Goal: Information Seeking & Learning: Learn about a topic

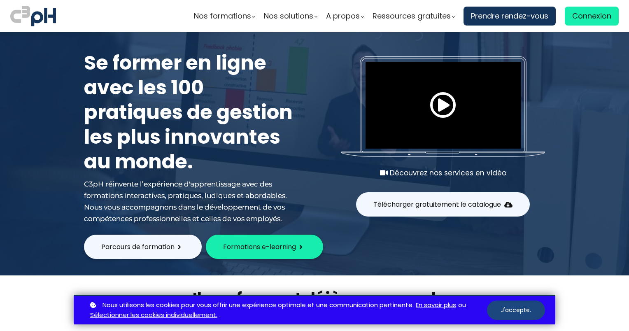
click at [512, 313] on button "J'accepte." at bounding box center [516, 310] width 58 height 19
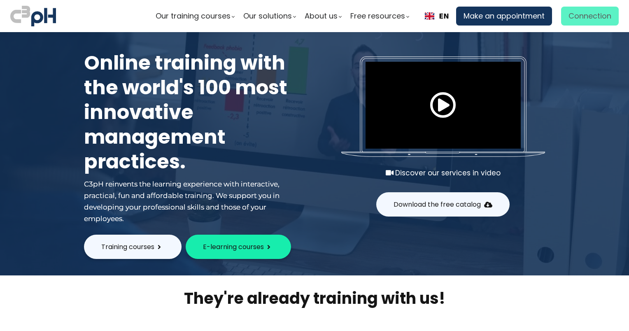
click at [590, 15] on span "Connection" at bounding box center [590, 16] width 43 height 12
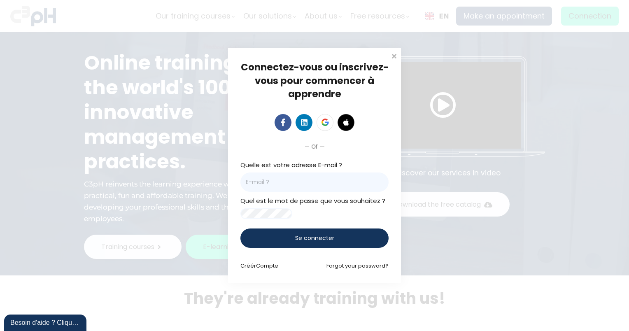
click at [276, 173] on input "email" at bounding box center [315, 182] width 148 height 19
paste input "claudine.fortin@burtonmill.com"
type input "claudine.fortin@burtonmill.com"
click at [316, 243] on span "Se connecter" at bounding box center [314, 238] width 39 height 9
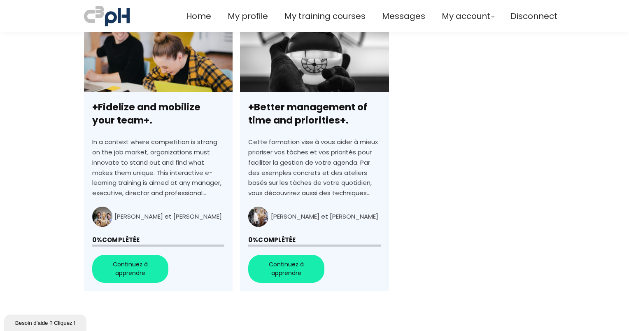
scroll to position [247, 0]
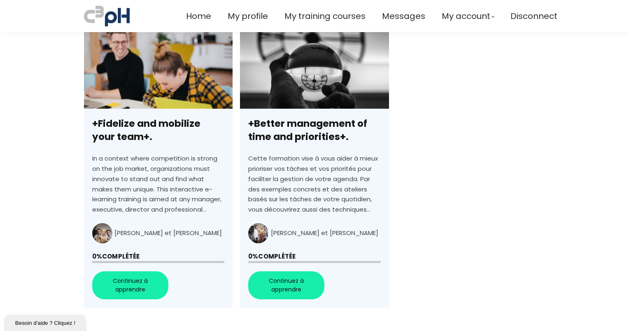
click at [290, 285] on link "+Better management of time and priorities+." at bounding box center [314, 166] width 149 height 283
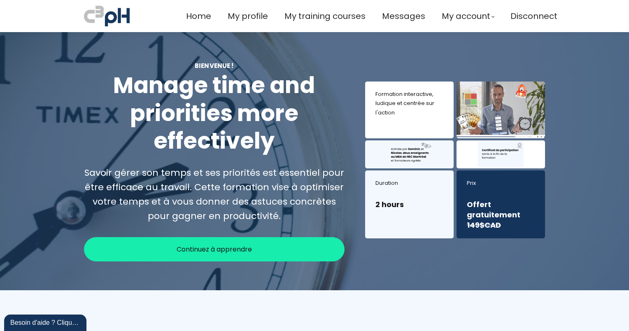
drag, startPoint x: 198, startPoint y: 250, endPoint x: 333, endPoint y: 257, distance: 134.9
click at [199, 250] on span "Continuez à apprendre" at bounding box center [214, 249] width 75 height 10
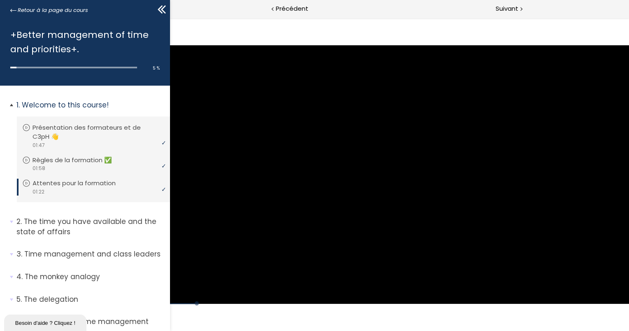
click at [1, 104] on li "1. Welcome to this course! Vous devez avoir terminé l'unité (Présentation des f…" at bounding box center [85, 151] width 170 height 131
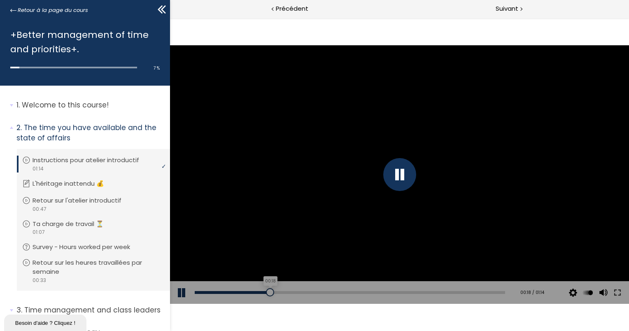
click at [269, 292] on div "00:18" at bounding box center [349, 292] width 311 height 3
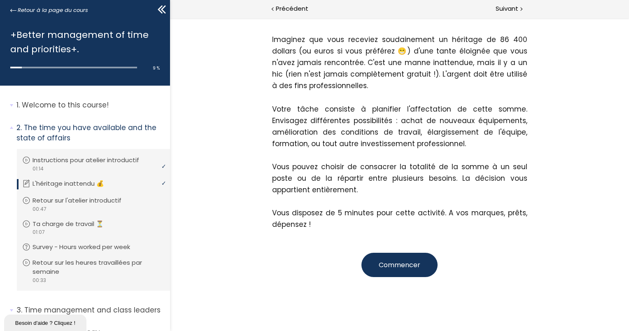
scroll to position [149, 0]
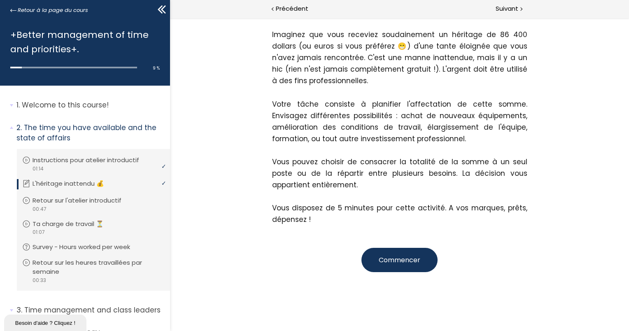
click at [391, 257] on span "Commencer" at bounding box center [400, 259] width 42 height 9
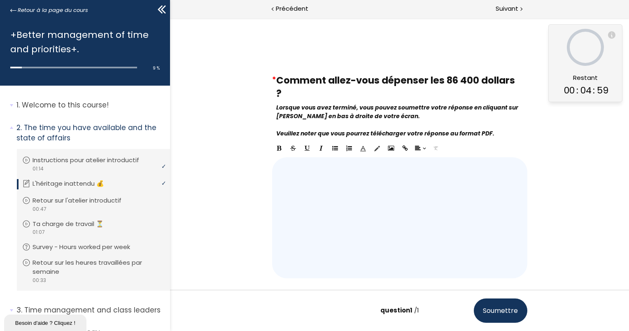
scroll to position [43, 0]
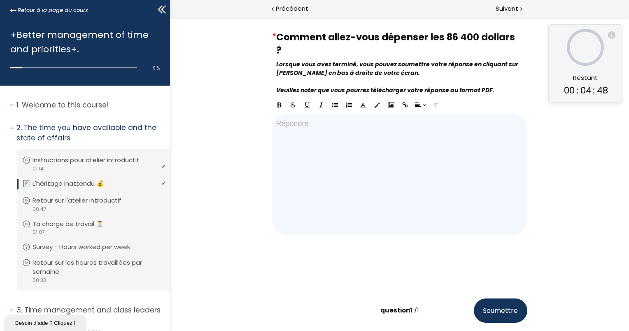
click at [285, 129] on div at bounding box center [399, 174] width 255 height 121
click at [502, 309] on span "Soumettre" at bounding box center [500, 311] width 35 height 10
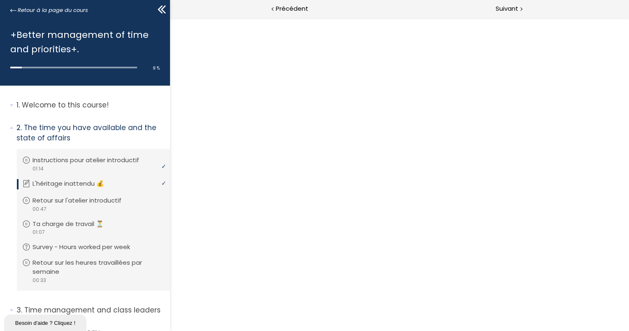
scroll to position [0, 0]
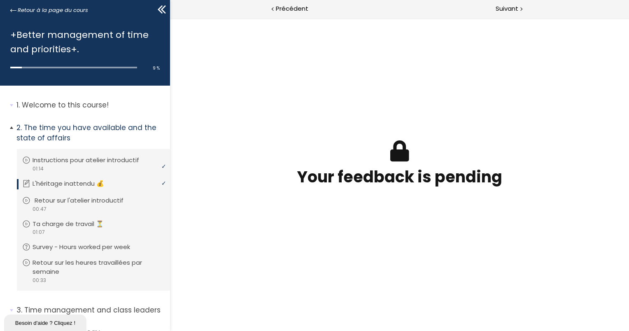
click at [93, 203] on p "Retour sur l'atelier introductif" at bounding box center [85, 200] width 101 height 9
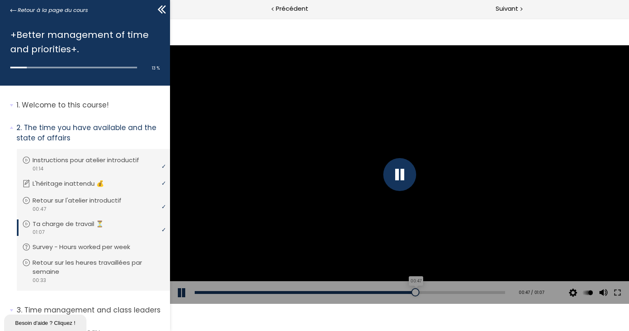
click at [411, 292] on div "00:47" at bounding box center [349, 292] width 311 height 3
click at [492, 292] on div "01:05" at bounding box center [349, 292] width 311 height 3
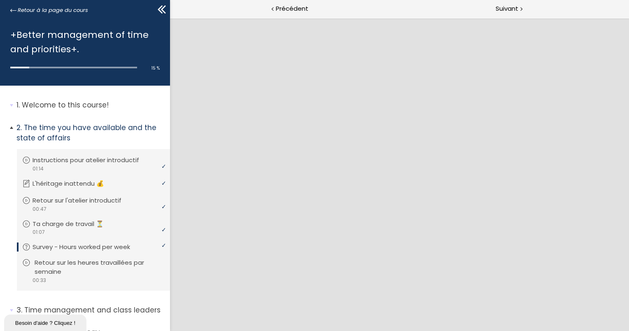
click at [101, 263] on p "Retour sur les heures travaillées par semaine" at bounding box center [100, 267] width 130 height 18
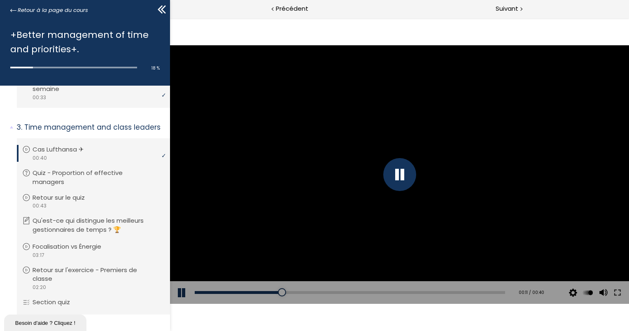
scroll to position [181, 0]
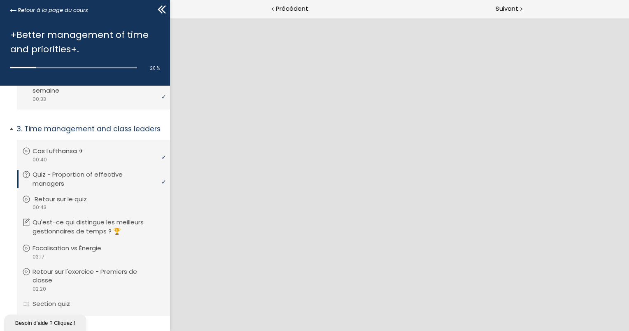
click at [55, 203] on p "Retour sur le quiz" at bounding box center [67, 199] width 65 height 9
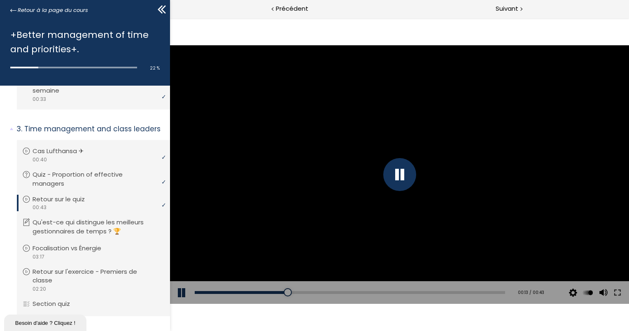
click at [352, 170] on div at bounding box center [399, 174] width 459 height 258
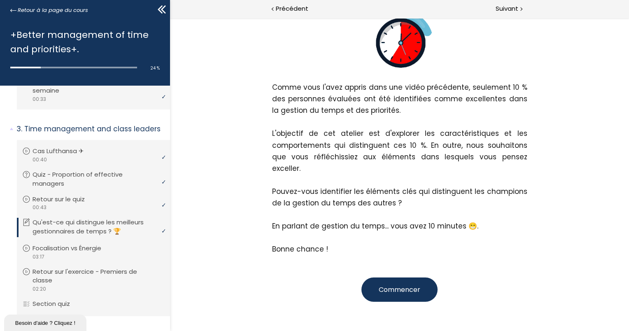
scroll to position [162, 0]
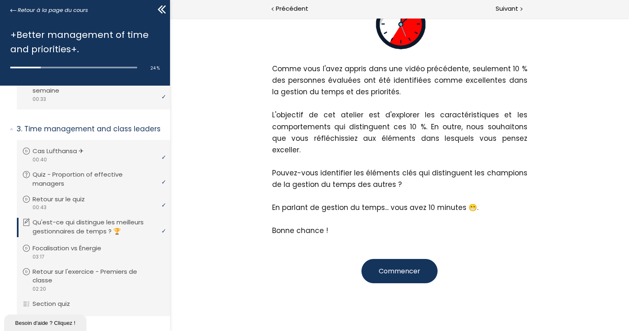
click at [397, 267] on span "Commencer" at bounding box center [400, 271] width 42 height 9
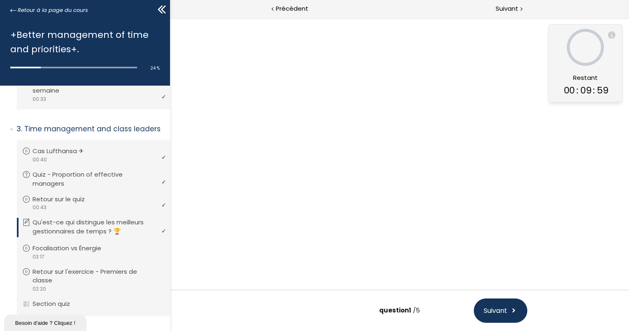
scroll to position [51, 0]
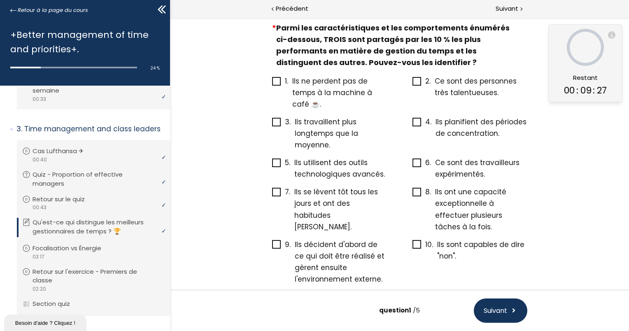
click at [414, 241] on icon at bounding box center [417, 244] width 7 height 7
click at [412, 247] on input "10. Ils sont capables de dire "non"." at bounding box center [412, 247] width 0 height 0
click at [416, 120] on icon at bounding box center [417, 122] width 7 height 7
click at [412, 124] on input "4. Ils planifient des périodes de concentration." at bounding box center [412, 124] width 0 height 0
click at [274, 82] on icon at bounding box center [276, 81] width 7 height 7
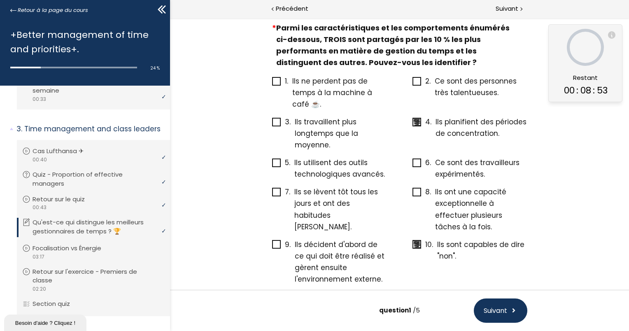
click at [272, 84] on input "1. Ils ne perdent pas de temps à la machine à café ☕." at bounding box center [272, 84] width 0 height 0
click at [275, 241] on icon at bounding box center [276, 244] width 7 height 7
click at [272, 247] on input "9. Ils décident d'abord de ce qui doit être réalisé et gèrent ensuite l'environ…" at bounding box center [272, 247] width 0 height 0
click at [276, 82] on icon at bounding box center [276, 81] width 7 height 7
click at [272, 84] on input "1. Ils ne perdent pas de temps à la machine à café ☕." at bounding box center [272, 84] width 0 height 0
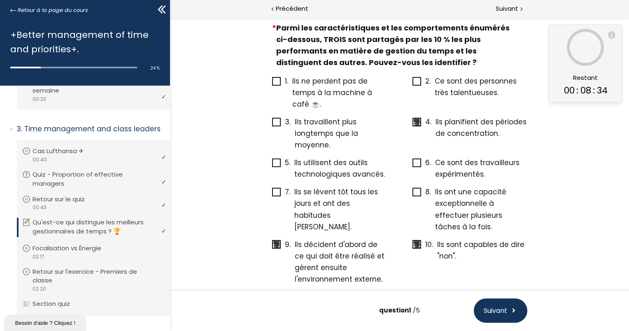
click at [499, 310] on span "Suivant" at bounding box center [495, 311] width 23 height 10
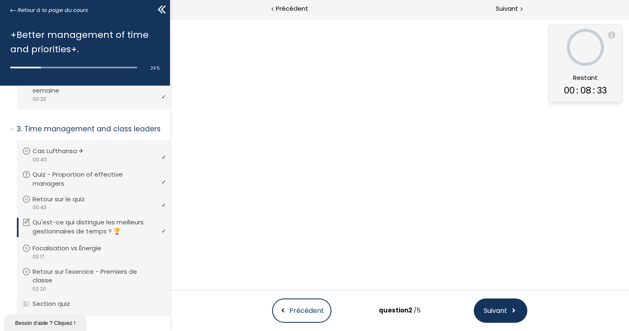
scroll to position [0, 0]
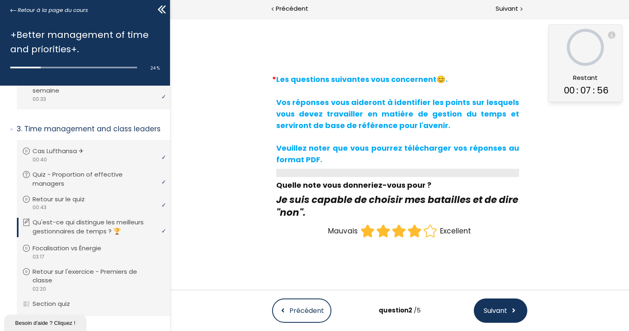
click at [410, 232] on icon at bounding box center [414, 231] width 12 height 12
click at [407, 223] on input "radio" at bounding box center [407, 223] width 0 height 0
click at [497, 312] on span "Suivant" at bounding box center [495, 311] width 23 height 10
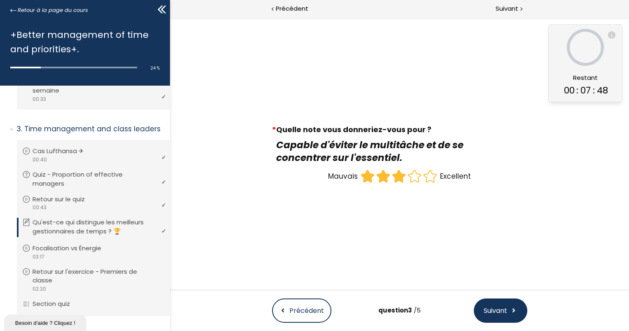
click at [398, 175] on icon at bounding box center [399, 176] width 12 height 12
click at [391, 168] on input "radio" at bounding box center [391, 168] width 0 height 0
click at [501, 306] on span "Suivant" at bounding box center [495, 311] width 23 height 10
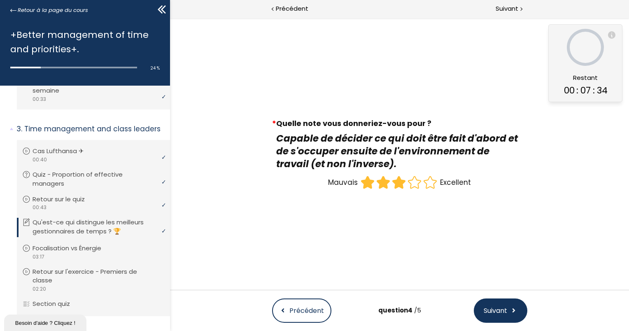
click at [398, 186] on icon at bounding box center [399, 183] width 12 height 12
click at [391, 175] on input "radio" at bounding box center [391, 175] width 0 height 0
click at [501, 309] on span "Suivant" at bounding box center [495, 311] width 23 height 10
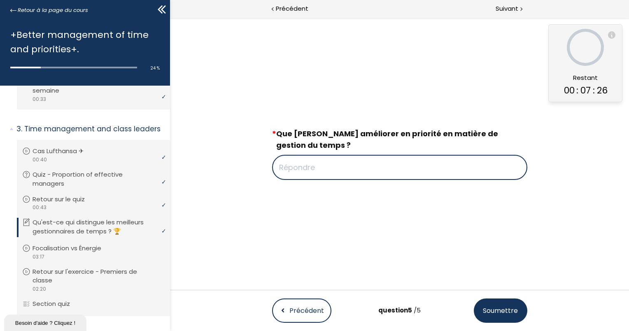
click at [287, 164] on input "text" at bounding box center [399, 167] width 255 height 25
type input "Me structurer"
click at [504, 316] on span "Soumettre" at bounding box center [500, 311] width 35 height 10
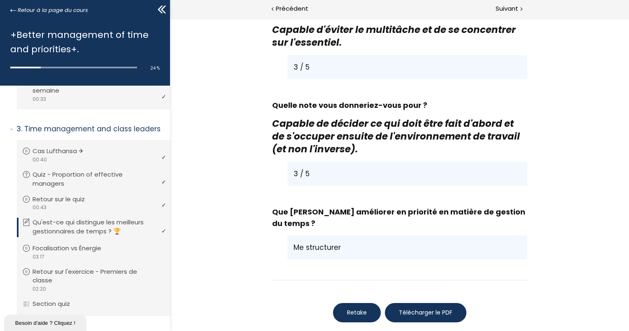
scroll to position [831, 0]
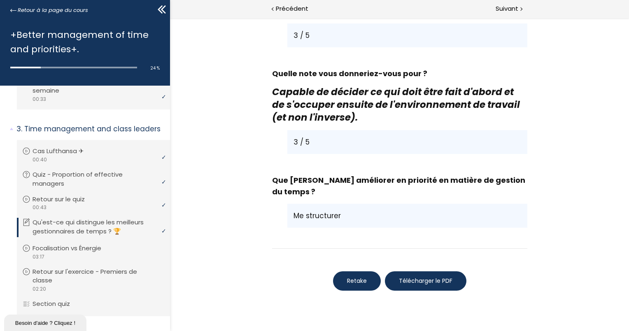
click at [426, 271] on button "Télécharger le PDF" at bounding box center [426, 280] width 82 height 19
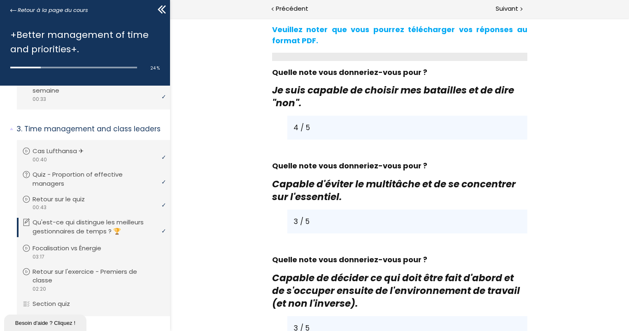
scroll to position [787, 0]
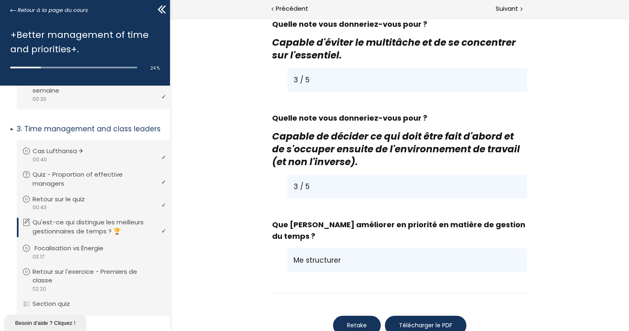
click at [71, 255] on div "video 03:17" at bounding box center [92, 257] width 140 height 8
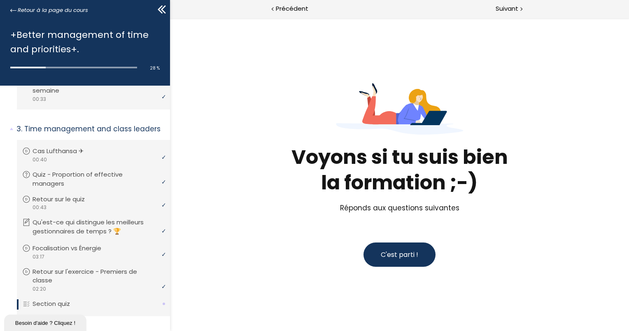
click at [399, 254] on span "C'est parti !" at bounding box center [399, 254] width 37 height 9
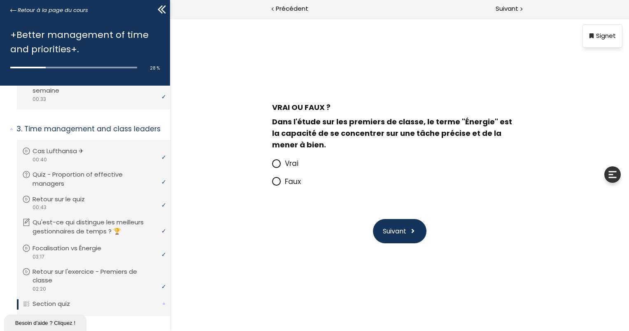
click at [277, 163] on icon at bounding box center [276, 163] width 7 height 7
click at [272, 166] on input "Vrai" at bounding box center [272, 166] width 0 height 0
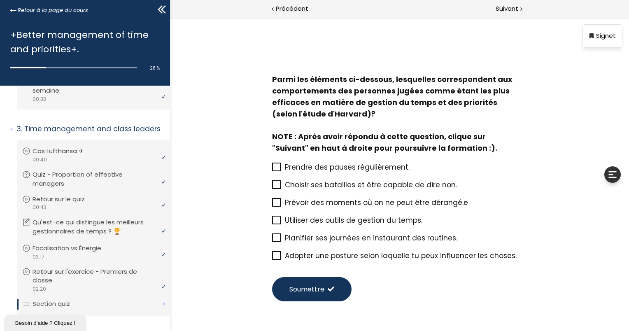
scroll to position [51, 0]
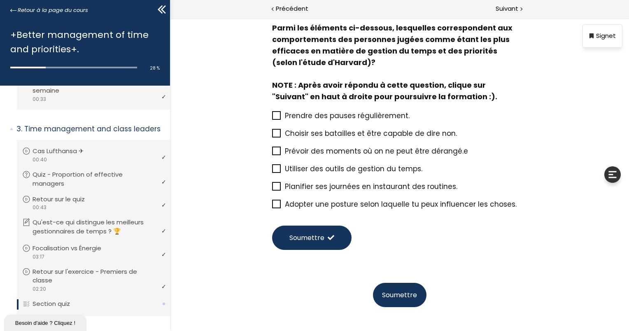
click at [276, 132] on icon at bounding box center [276, 133] width 7 height 7
click at [272, 136] on input "Choisir ses batailles et être capable de dire non." at bounding box center [272, 136] width 0 height 0
click at [274, 152] on icon at bounding box center [276, 150] width 7 height 7
click at [272, 154] on input "Prévoir des moments où on ne peut être dérangé.e" at bounding box center [272, 154] width 0 height 0
click at [276, 170] on icon at bounding box center [276, 168] width 7 height 7
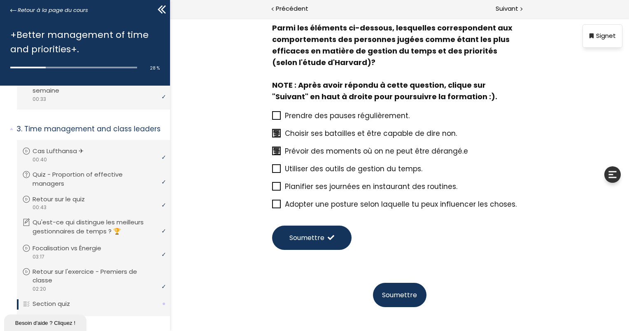
click at [272, 171] on input "Utiliser des outils de gestion du temps." at bounding box center [272, 171] width 0 height 0
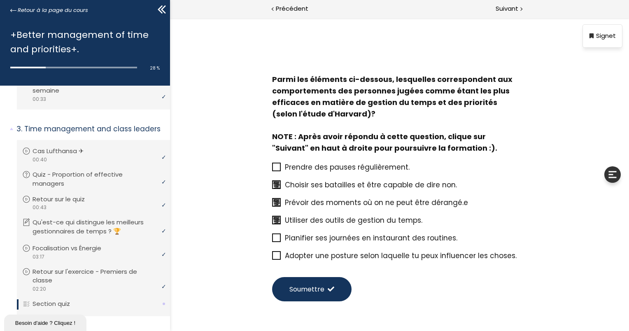
scroll to position [86, 0]
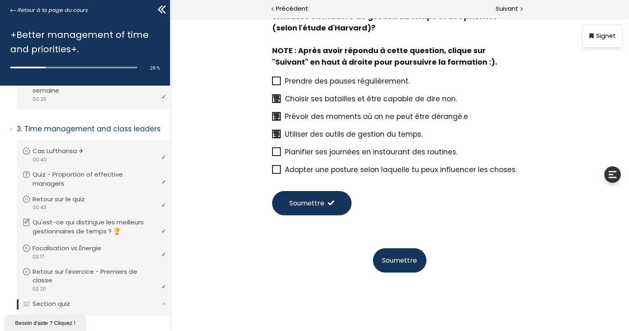
click at [337, 203] on button "Soumettre" at bounding box center [312, 203] width 80 height 24
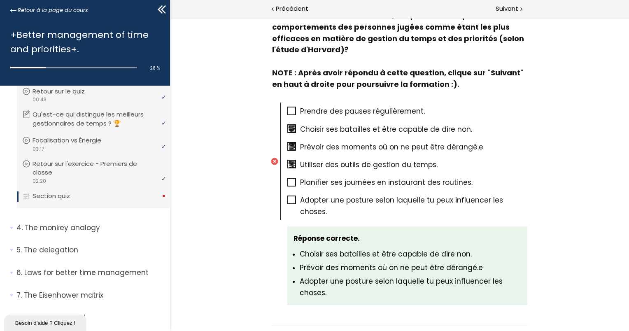
scroll to position [337, 0]
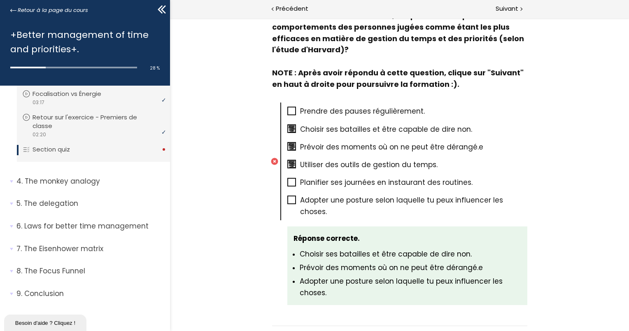
drag, startPoint x: 624, startPoint y: 246, endPoint x: 625, endPoint y: 219, distance: 27.6
click at [625, 219] on div "Sorry... you failed score: 0% Points: 0 / 2 Réponse correcte.: 0 / 2 Temps pass…" at bounding box center [399, 174] width 459 height 313
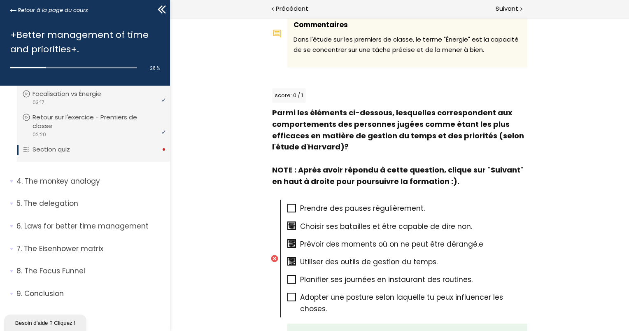
scroll to position [553, 0]
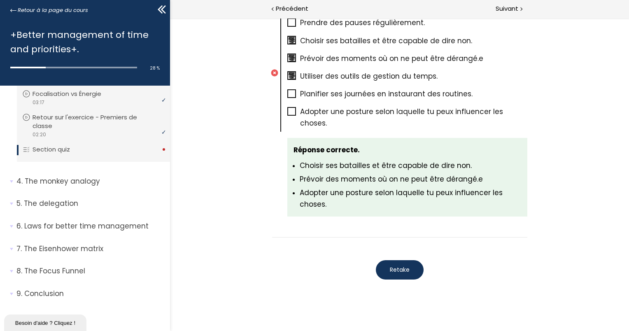
click at [398, 266] on span "Retake" at bounding box center [400, 270] width 20 height 9
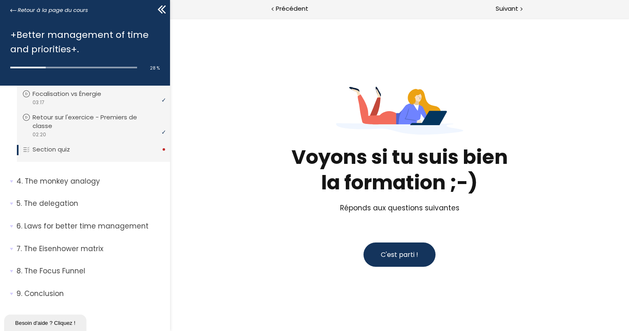
click at [403, 249] on button "C'est parti !" at bounding box center [399, 255] width 72 height 24
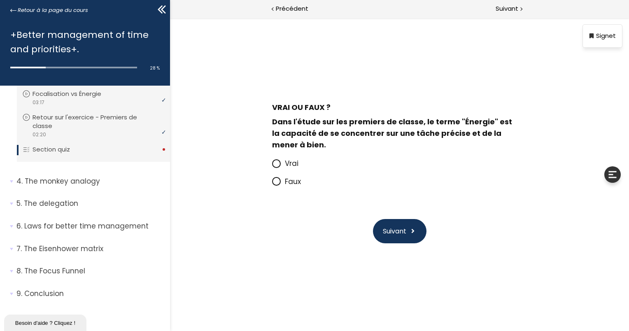
click at [277, 184] on icon at bounding box center [276, 181] width 5 height 5
click at [272, 184] on input "Faux" at bounding box center [272, 184] width 0 height 0
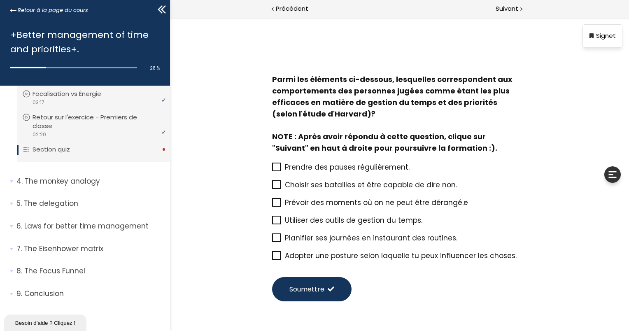
scroll to position [51, 0]
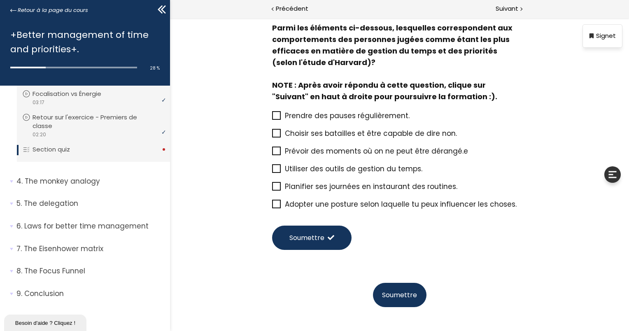
click at [275, 202] on icon at bounding box center [276, 204] width 7 height 7
click at [272, 207] on input "Adopter une posture selon laquelle tu peux influencer les choses." at bounding box center [272, 207] width 0 height 0
click at [273, 136] on icon at bounding box center [276, 133] width 7 height 7
click at [272, 136] on input "Choisir ses batailles et être capable de dire non." at bounding box center [272, 136] width 0 height 0
click at [273, 150] on icon at bounding box center [276, 151] width 7 height 7
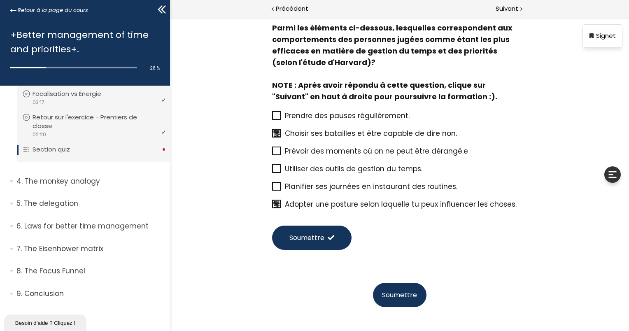
click at [272, 154] on input "Prévoir des moments où on ne peut être dérangé.e" at bounding box center [272, 154] width 0 height 0
click at [328, 239] on span at bounding box center [330, 237] width 7 height 7
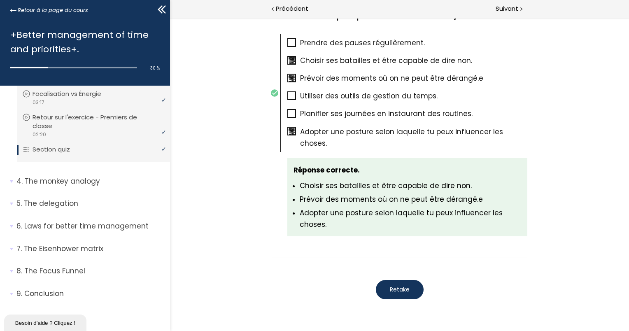
scroll to position [531, 0]
